Goal: Information Seeking & Learning: Understand process/instructions

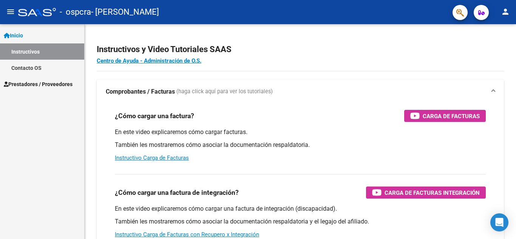
click at [55, 81] on span "Prestadores / Proveedores" at bounding box center [38, 84] width 69 height 8
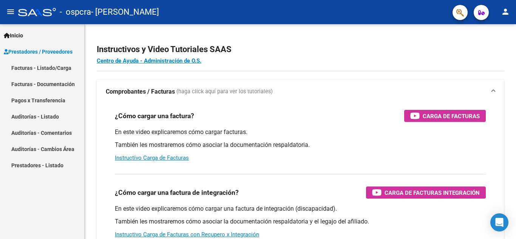
click at [60, 78] on link "Facturas - Documentación" at bounding box center [42, 84] width 84 height 16
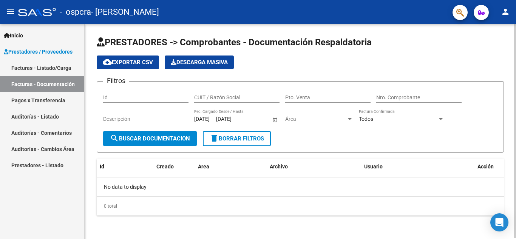
scroll to position [1, 0]
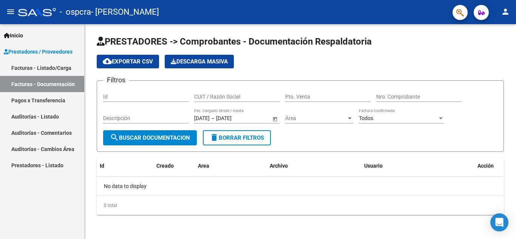
click at [45, 164] on link "Prestadores - Listado" at bounding box center [42, 165] width 84 height 16
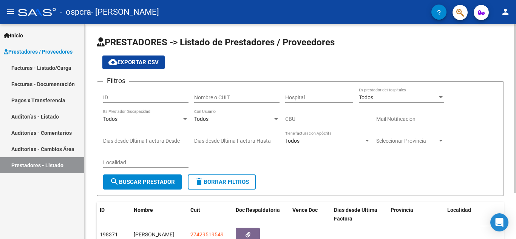
scroll to position [59, 0]
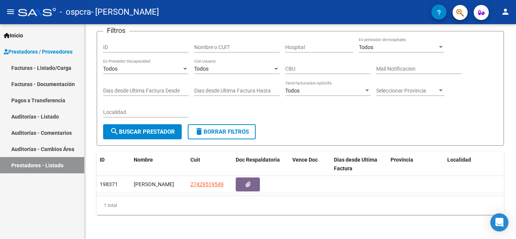
click at [58, 71] on link "Facturas - Listado/Carga" at bounding box center [42, 68] width 84 height 16
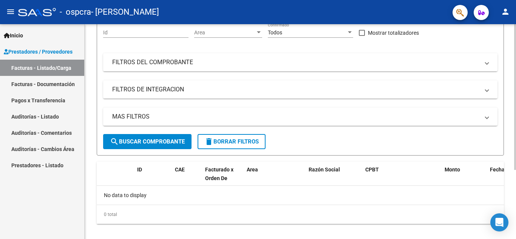
scroll to position [102, 0]
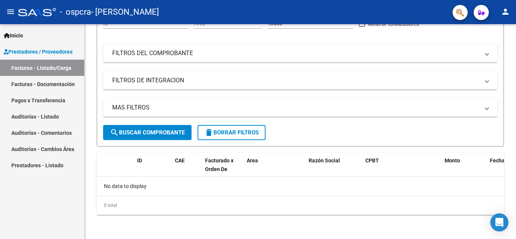
click at [62, 89] on link "Facturas - Documentación" at bounding box center [42, 84] width 84 height 16
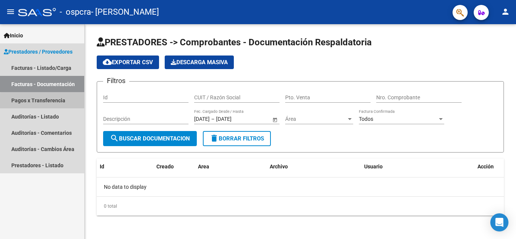
click at [67, 103] on link "Pagos x Transferencia" at bounding box center [42, 100] width 84 height 16
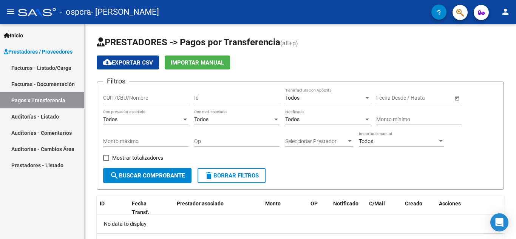
click at [12, 17] on button "menu" at bounding box center [10, 12] width 15 height 15
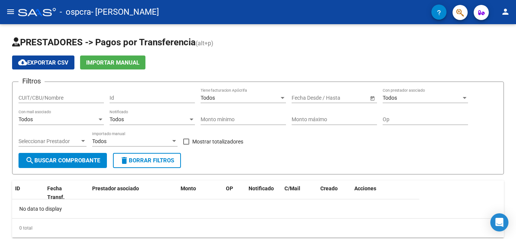
click at [12, 17] on button "menu" at bounding box center [10, 12] width 15 height 15
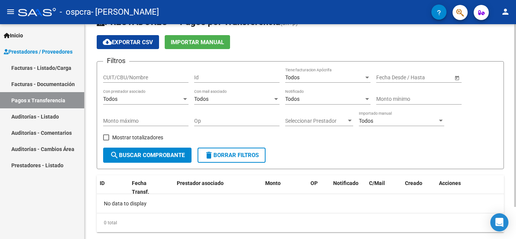
scroll to position [38, 0]
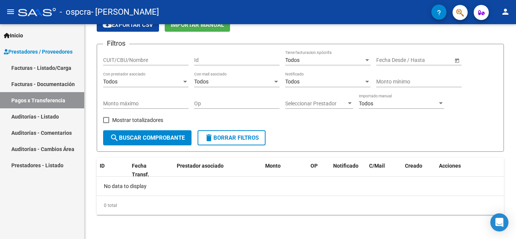
click at [457, 7] on span "button" at bounding box center [460, 12] width 8 height 15
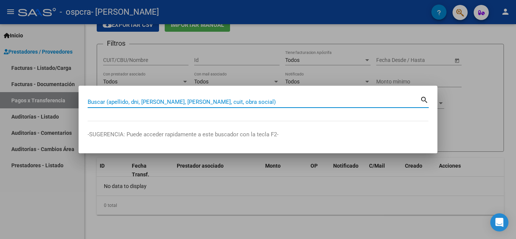
click at [476, 28] on div at bounding box center [258, 119] width 516 height 239
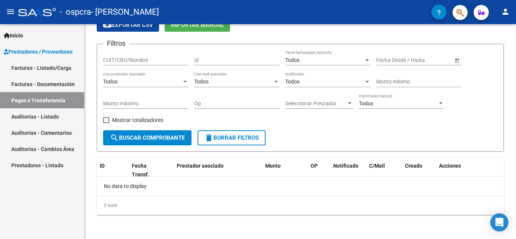
click at [508, 15] on mat-icon "person" at bounding box center [504, 11] width 9 height 9
click at [508, 15] on div at bounding box center [258, 119] width 516 height 239
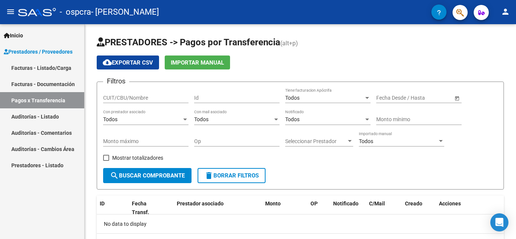
click at [53, 35] on link "Inicio" at bounding box center [42, 35] width 84 height 16
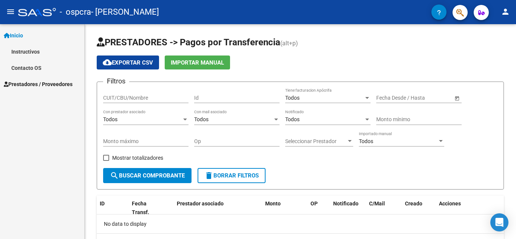
click at [52, 54] on link "Instructivos" at bounding box center [42, 51] width 84 height 16
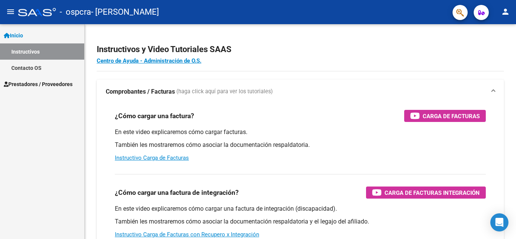
click at [40, 67] on link "Contacto OS" at bounding box center [42, 68] width 84 height 16
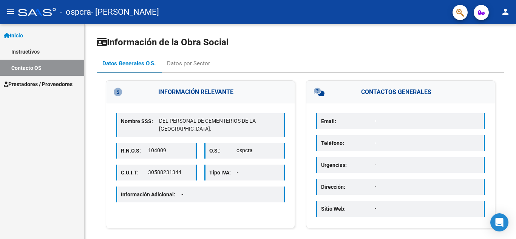
click at [46, 54] on link "Instructivos" at bounding box center [42, 51] width 84 height 16
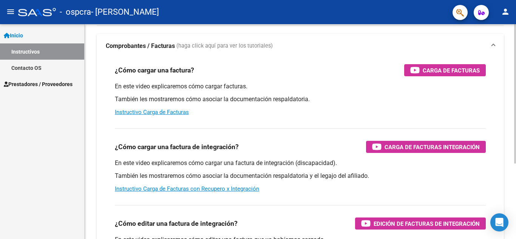
scroll to position [41, 0]
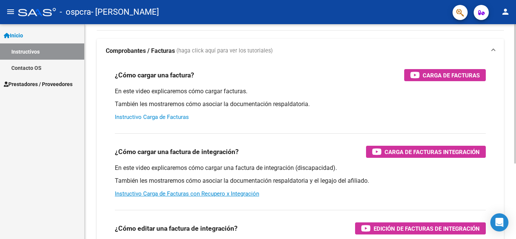
click at [179, 119] on link "Instructivo Carga de Facturas" at bounding box center [152, 117] width 74 height 7
